Goal: Find specific page/section: Find specific page/section

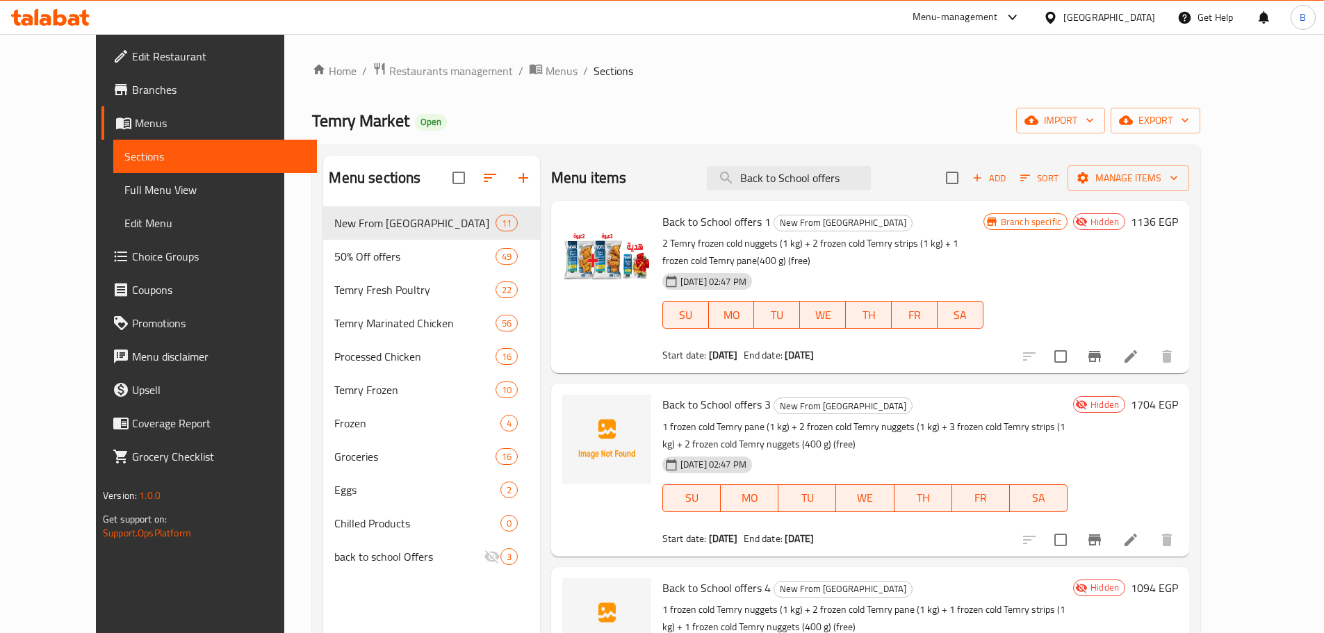
click at [1135, 20] on div "[GEOGRAPHIC_DATA]" at bounding box center [1109, 17] width 92 height 15
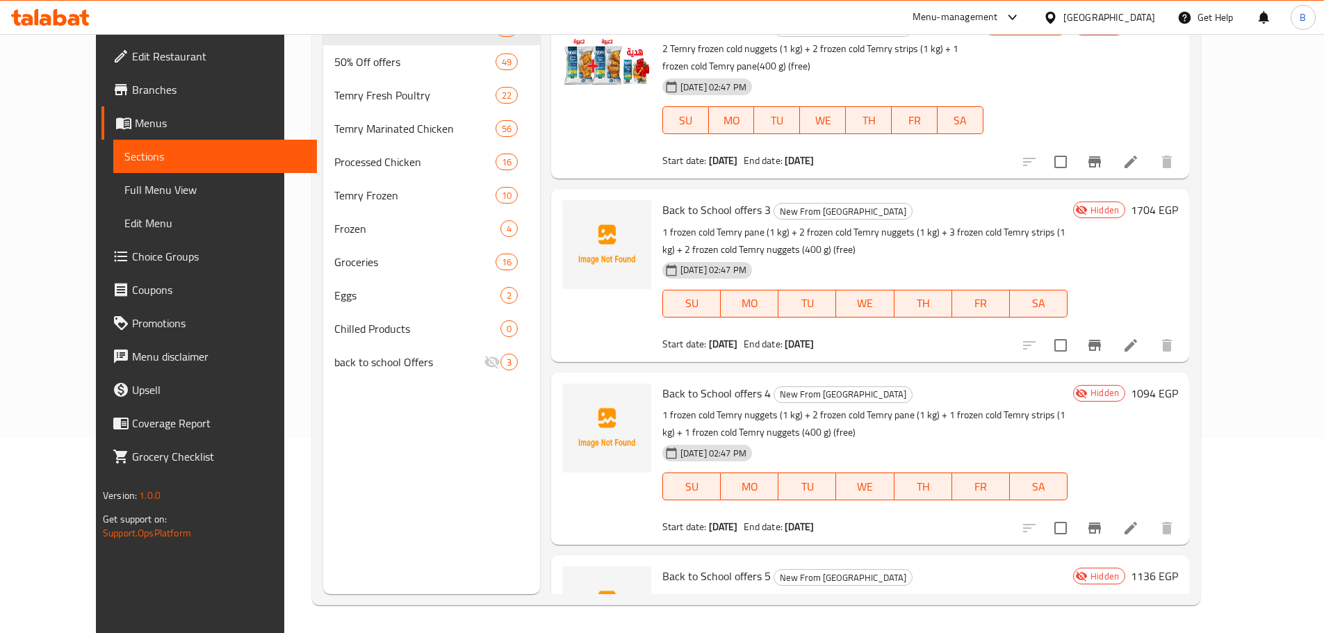
scroll to position [832, 0]
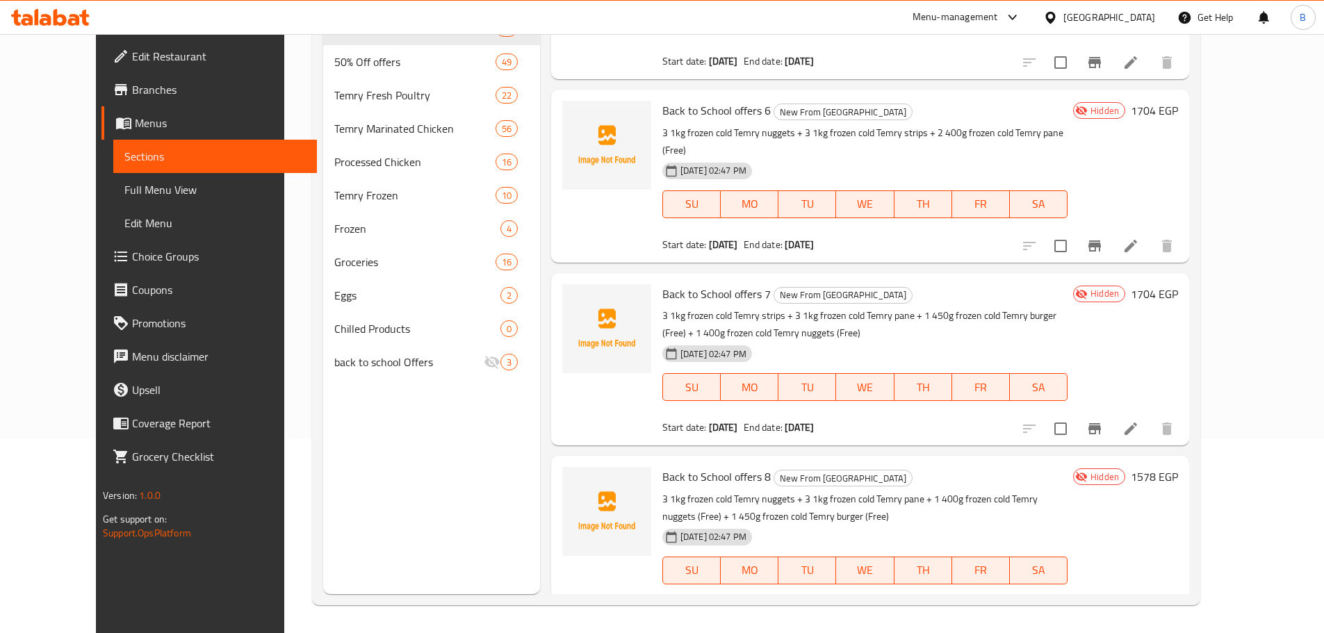
click at [1139, 16] on div "[GEOGRAPHIC_DATA]" at bounding box center [1109, 17] width 92 height 15
drag, startPoint x: 1139, startPoint y: 10, endPoint x: 1131, endPoint y: 9, distance: 7.7
click at [1139, 10] on div "[GEOGRAPHIC_DATA]" at bounding box center [1109, 17] width 92 height 15
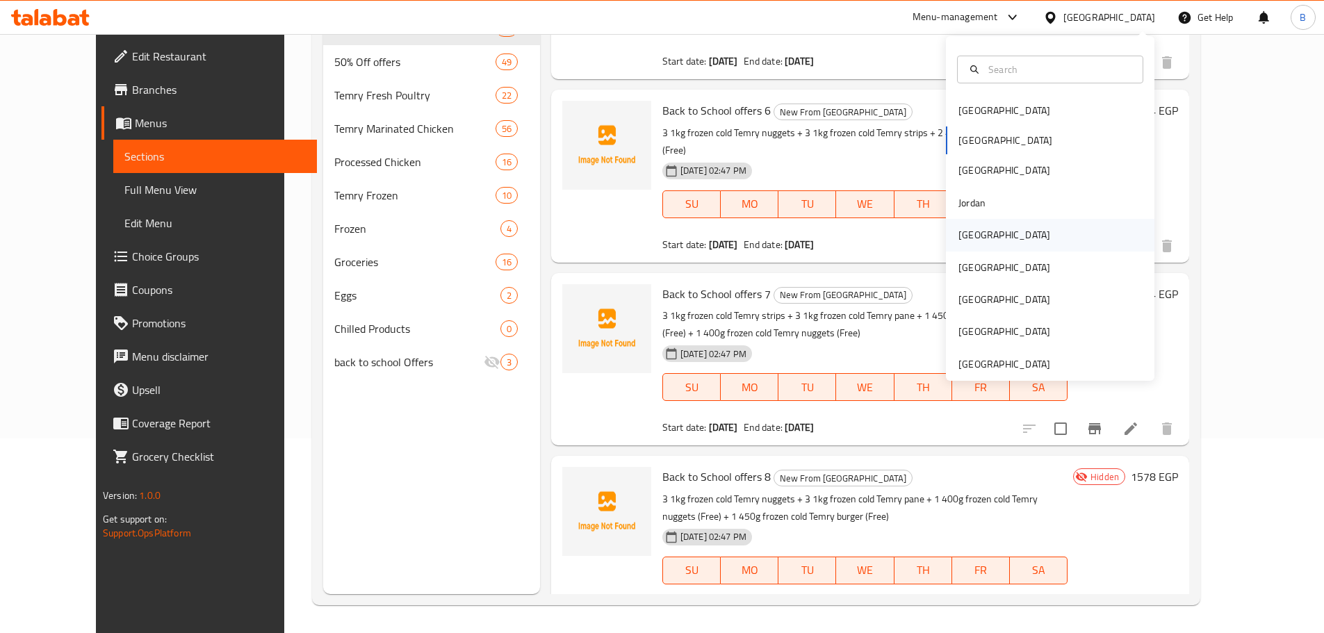
click at [959, 234] on div "[GEOGRAPHIC_DATA]" at bounding box center [1005, 234] width 92 height 15
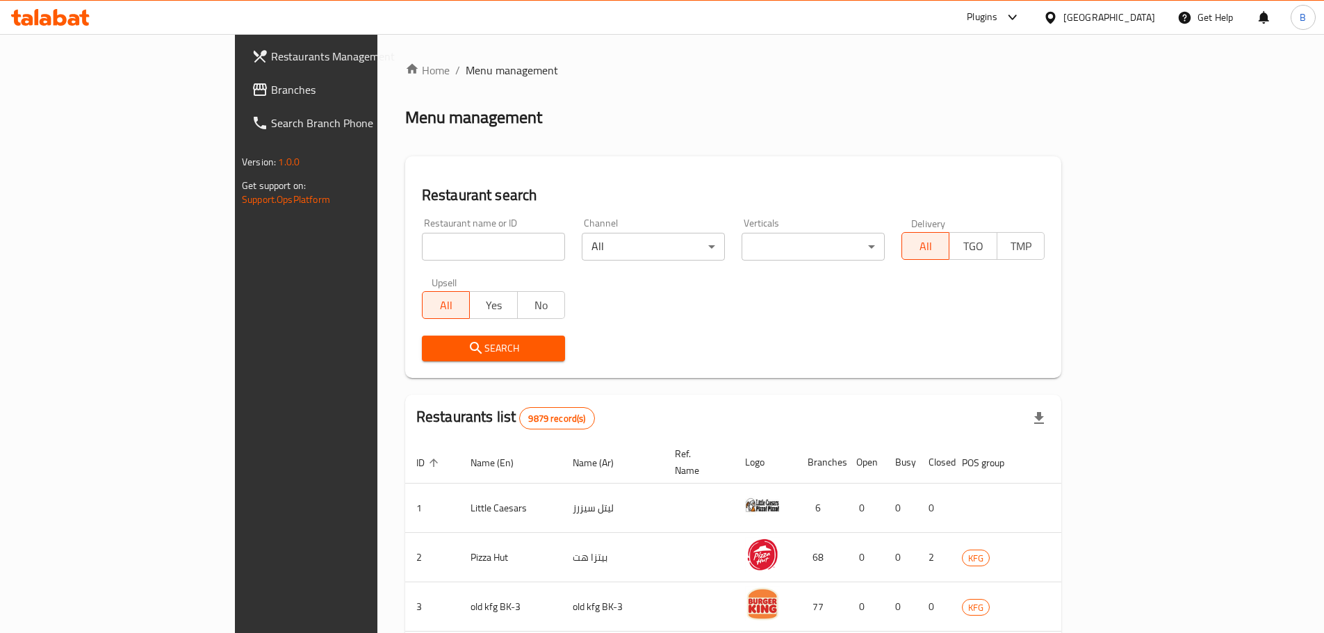
click at [271, 92] on span "Branches" at bounding box center [358, 89] width 174 height 17
